Goal: Transaction & Acquisition: Obtain resource

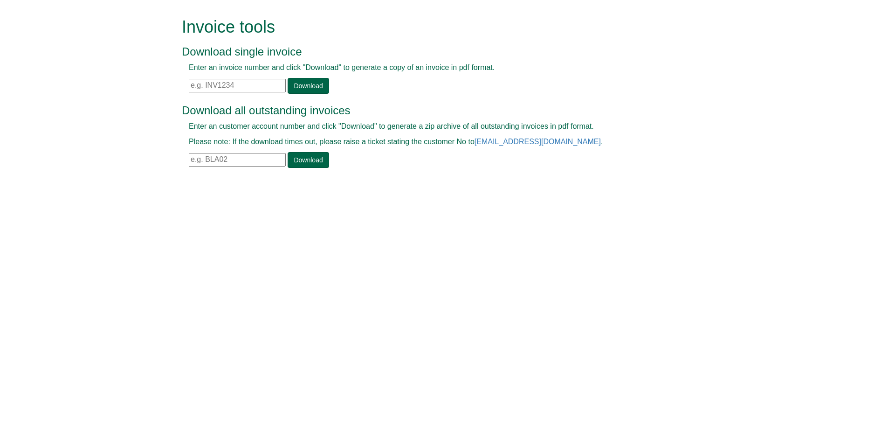
click at [243, 78] on div "Enter an invoice number and click "Download" to generate a copy of an invoice i…" at bounding box center [437, 77] width 510 height 31
click at [239, 94] on div at bounding box center [437, 94] width 510 height 0
drag, startPoint x: 237, startPoint y: 93, endPoint x: 233, endPoint y: 89, distance: 6.3
click at [233, 91] on div "Invoice tools Download single invoice Enter an invoice number and click "Downlo…" at bounding box center [437, 56] width 510 height 77
click at [233, 89] on input "text" at bounding box center [237, 86] width 97 height 14
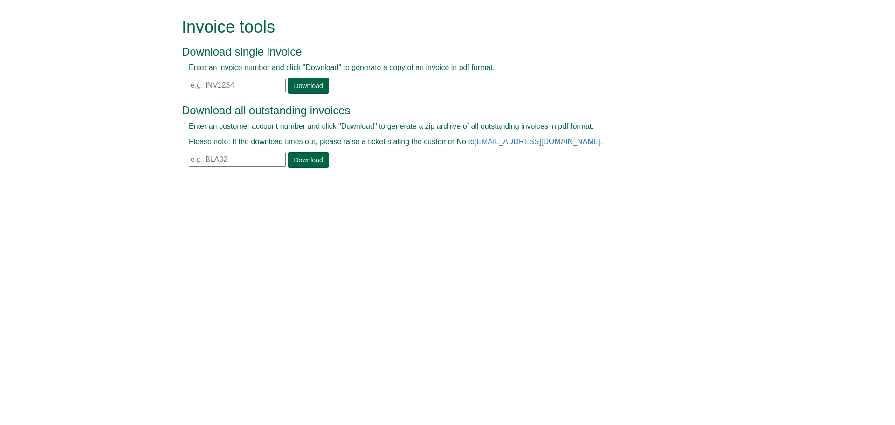
paste input "INV1413503"
type input "INV1413503"
click at [295, 83] on link "Download" at bounding box center [308, 86] width 41 height 16
click at [229, 92] on input "text" at bounding box center [237, 86] width 97 height 14
paste input "INV1413508"
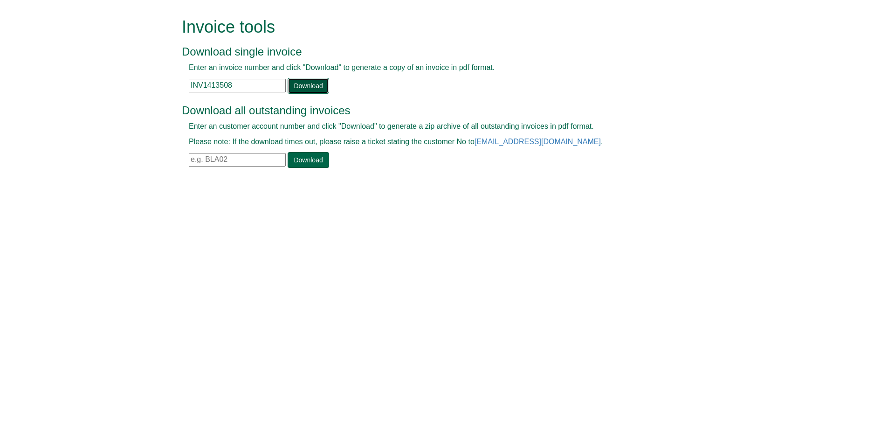
click at [310, 82] on link "Download" at bounding box center [308, 86] width 41 height 16
drag, startPoint x: 237, startPoint y: 85, endPoint x: 88, endPoint y: 80, distance: 149.2
click at [88, 80] on form "Invoice tools Download single invoice Enter an invoice number and click "Downlo…" at bounding box center [447, 93] width 895 height 187
paste input "15"
type input "INV1413515"
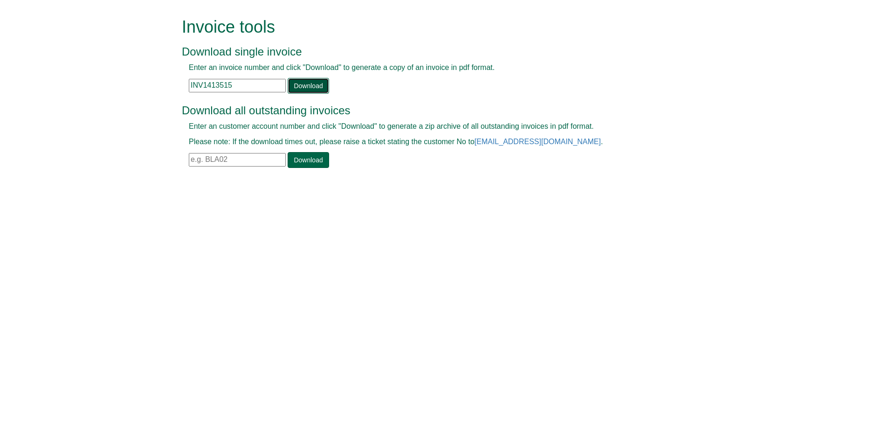
click at [298, 88] on link "Download" at bounding box center [308, 86] width 41 height 16
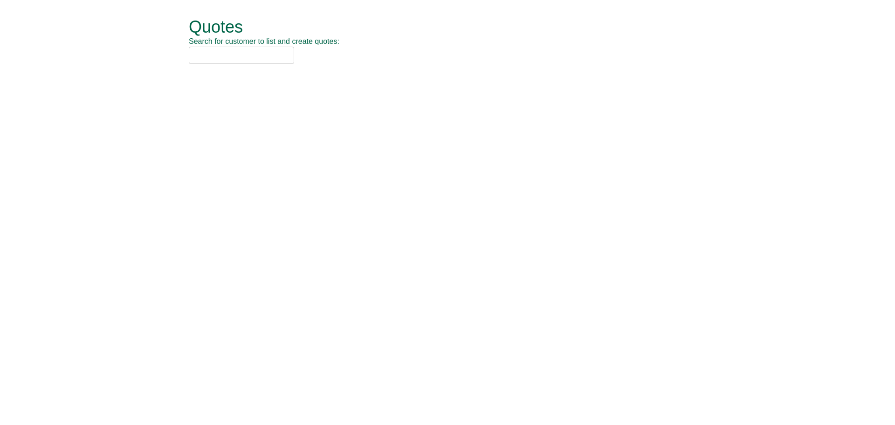
click at [207, 57] on input "text" at bounding box center [241, 55] width 105 height 17
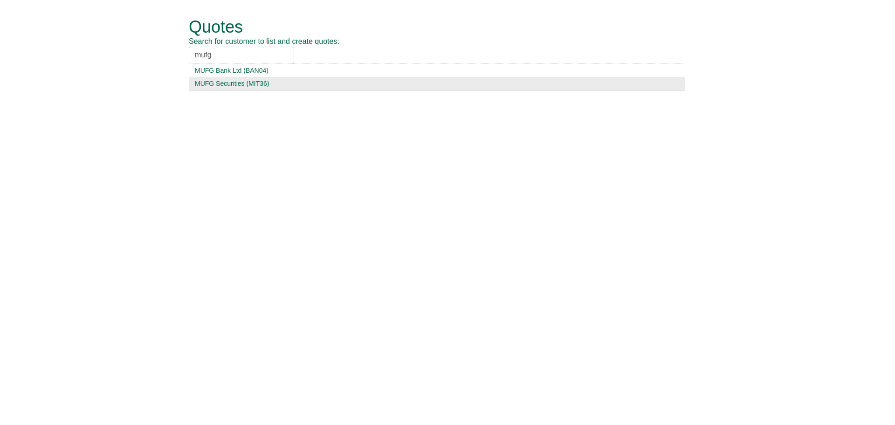
type input "mufg"
click at [253, 87] on div "MUFG Securities (MIT36)" at bounding box center [437, 83] width 484 height 9
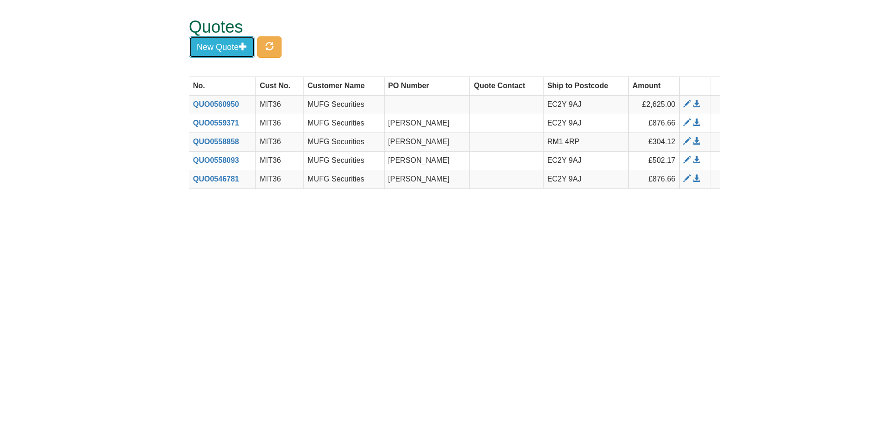
click at [212, 48] on button "New Quote" at bounding box center [222, 46] width 66 height 21
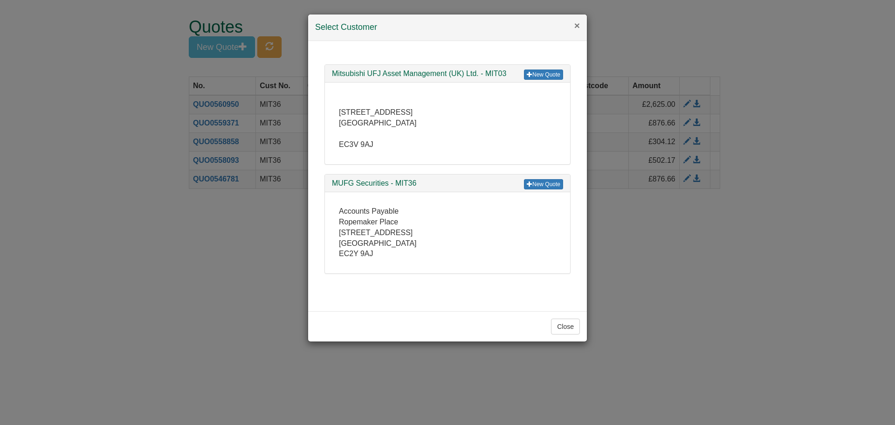
drag, startPoint x: 575, startPoint y: 23, endPoint x: 552, endPoint y: 27, distance: 23.1
click at [575, 23] on button "×" at bounding box center [577, 26] width 6 height 10
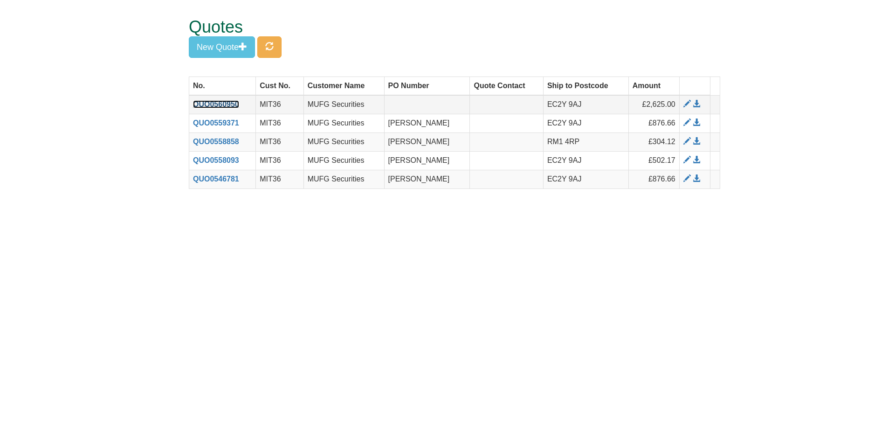
click at [211, 106] on link "QUO0560950" at bounding box center [216, 104] width 46 height 8
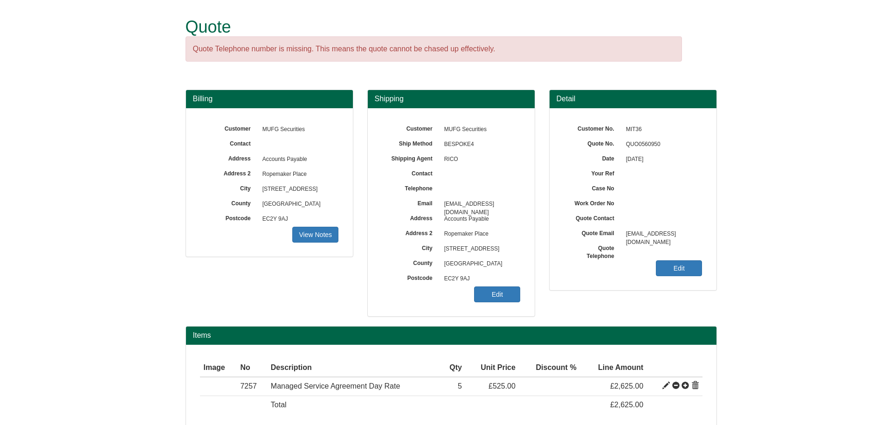
click at [274, 127] on span "MUFG Securities" at bounding box center [298, 129] width 81 height 15
click at [500, 141] on span "BESPOKE4" at bounding box center [479, 144] width 81 height 15
drag, startPoint x: 647, startPoint y: 130, endPoint x: 622, endPoint y: 129, distance: 25.6
click at [622, 129] on span "MIT36" at bounding box center [661, 129] width 81 height 15
copy span "MIT36"
